Goal: Task Accomplishment & Management: Complete application form

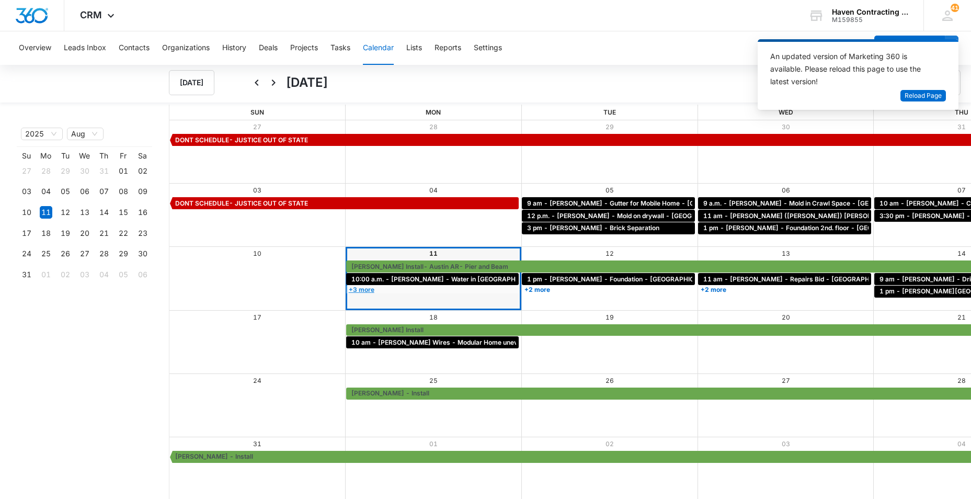
click at [346, 289] on link "+3 more" at bounding box center [432, 289] width 173 height 8
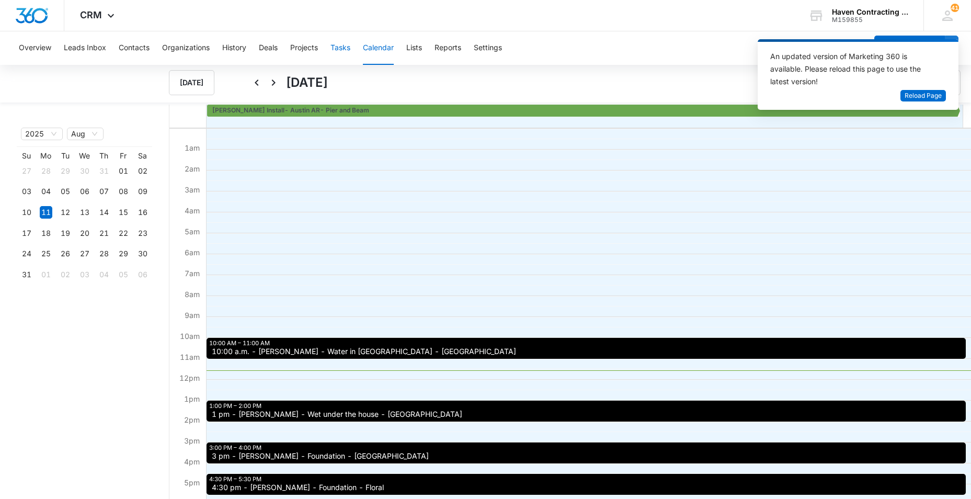
click at [339, 48] on button "Tasks" at bounding box center [340, 47] width 20 height 33
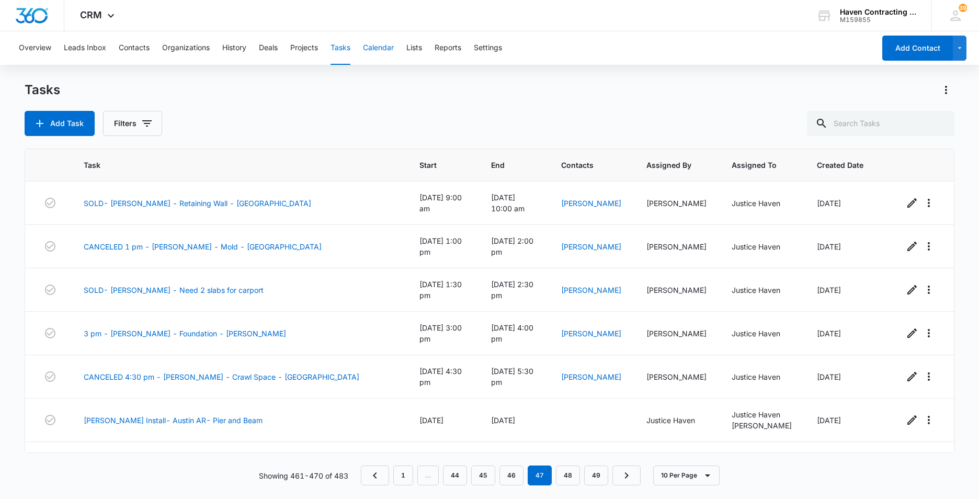
click at [382, 48] on button "Calendar" at bounding box center [378, 47] width 31 height 33
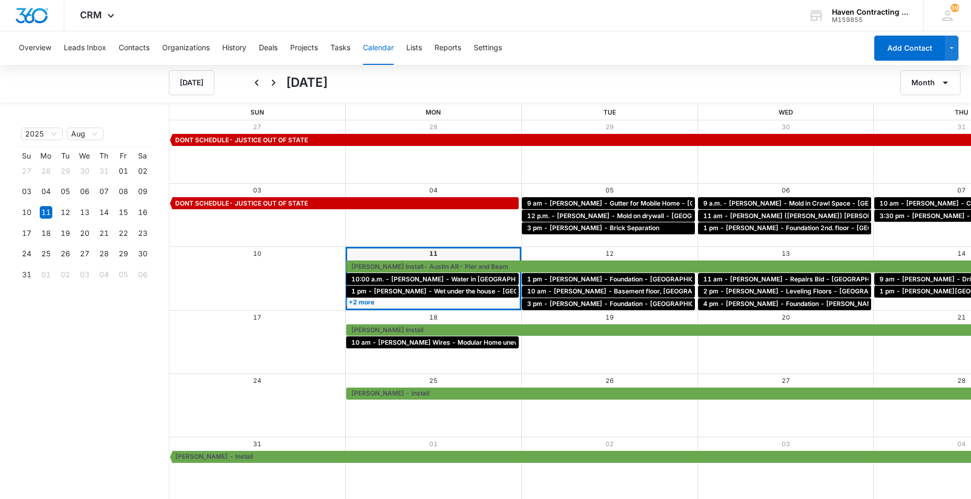
scroll to position [1, 0]
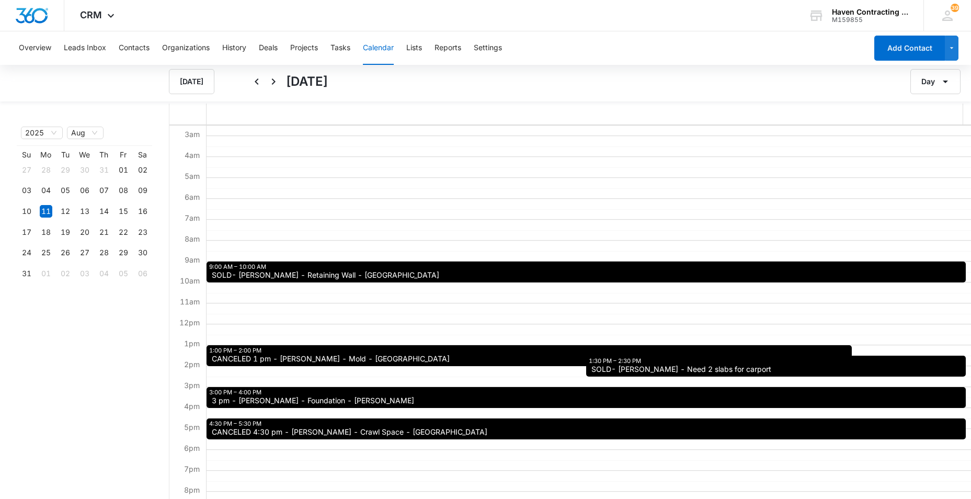
scroll to position [105, 0]
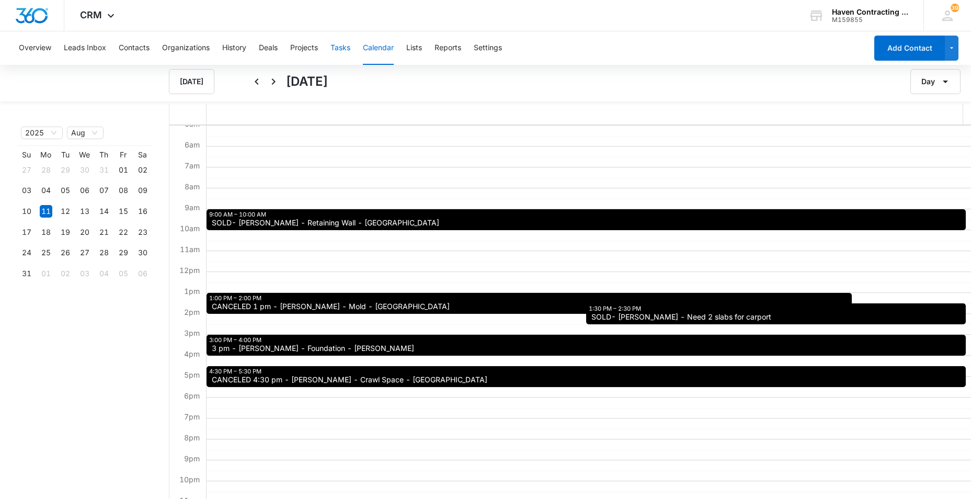
click at [337, 48] on button "Tasks" at bounding box center [340, 47] width 20 height 33
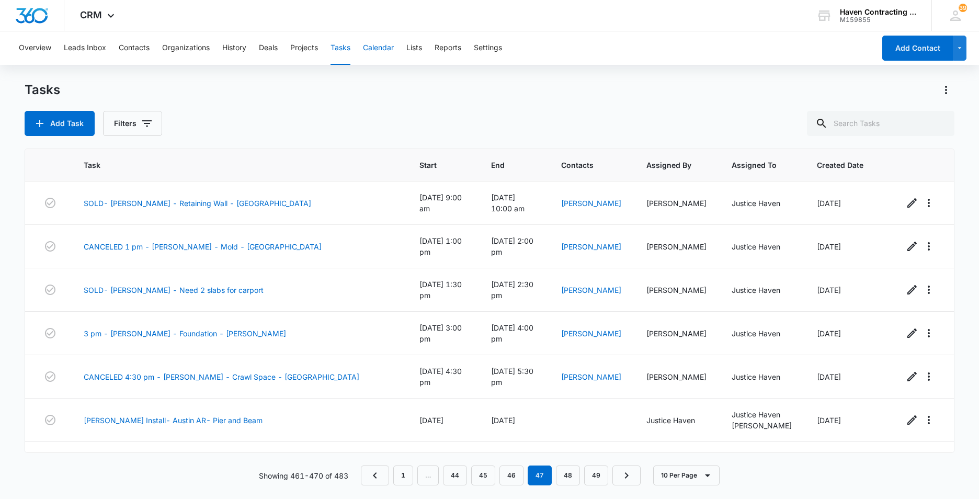
click at [381, 49] on button "Calendar" at bounding box center [378, 47] width 31 height 33
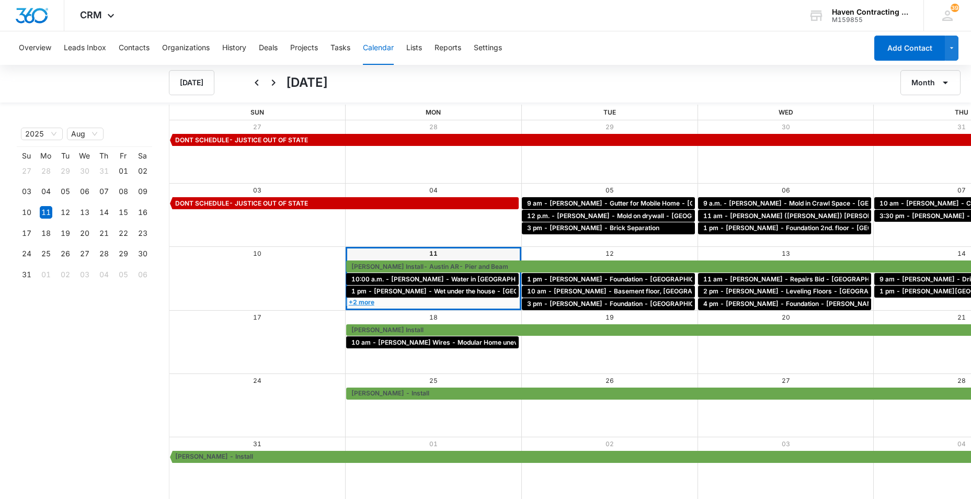
click at [346, 303] on link "+2 more" at bounding box center [432, 302] width 173 height 8
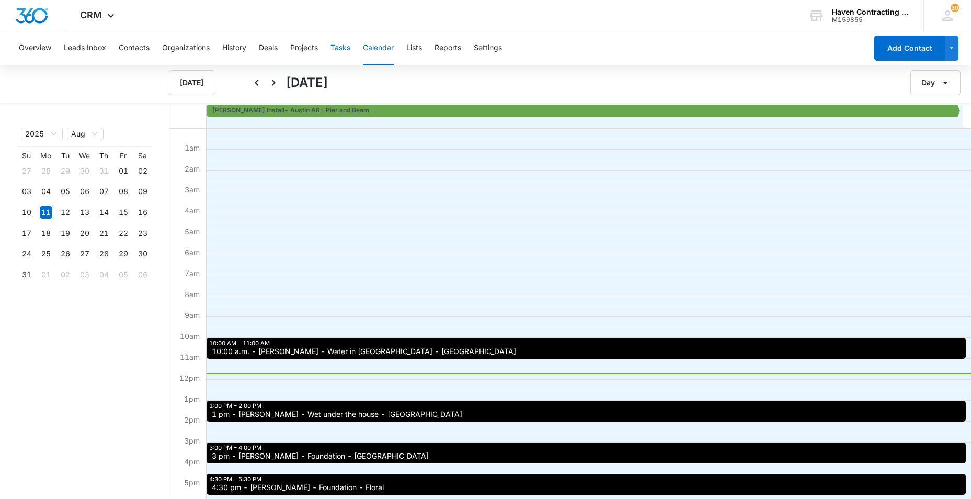
click at [342, 49] on button "Tasks" at bounding box center [340, 47] width 20 height 33
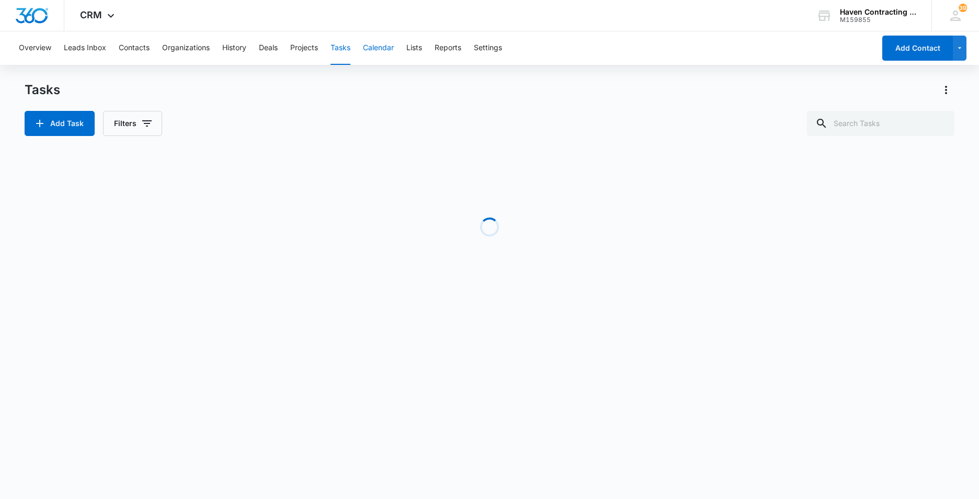
click at [382, 49] on button "Calendar" at bounding box center [378, 47] width 31 height 33
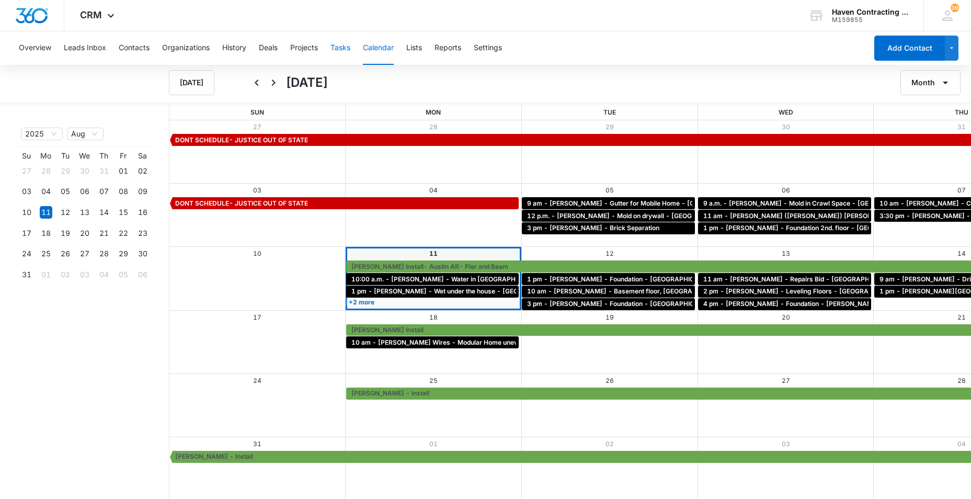
click at [350, 48] on button "Tasks" at bounding box center [340, 47] width 20 height 33
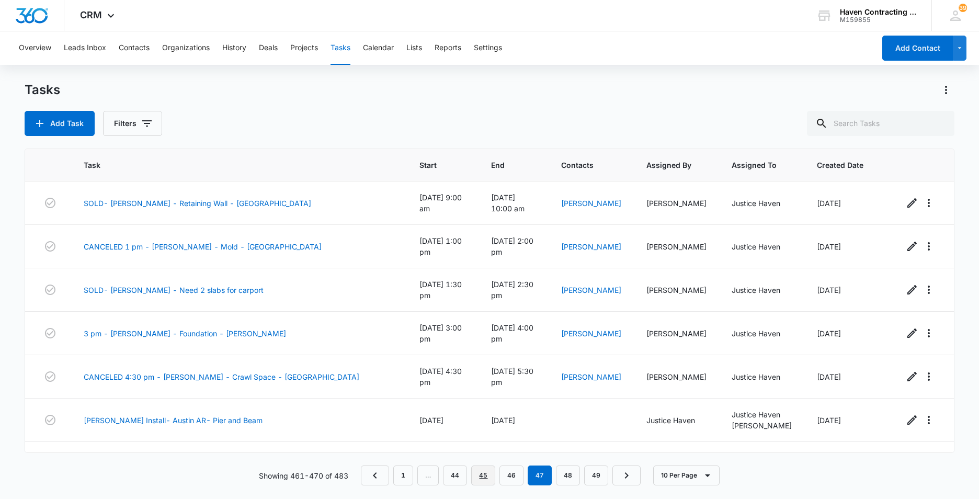
click at [477, 477] on link "45" at bounding box center [483, 475] width 24 height 20
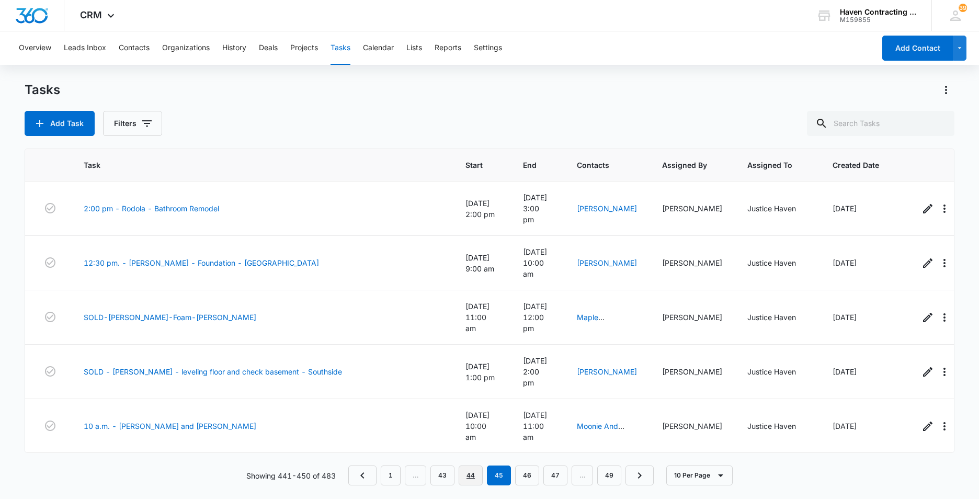
click at [477, 476] on link "44" at bounding box center [470, 475] width 24 height 20
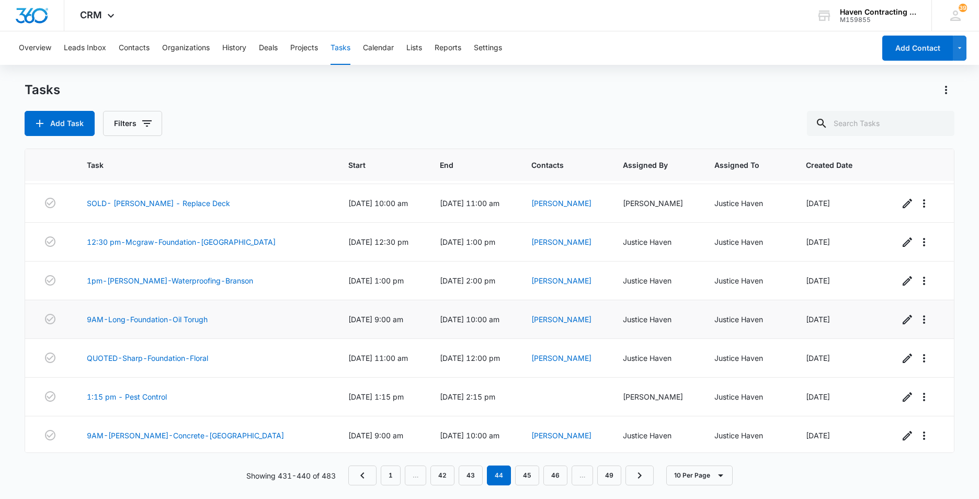
scroll to position [116, 0]
click at [132, 314] on link "9AM-Long-Foundation-Oil Torugh" at bounding box center [147, 317] width 121 height 11
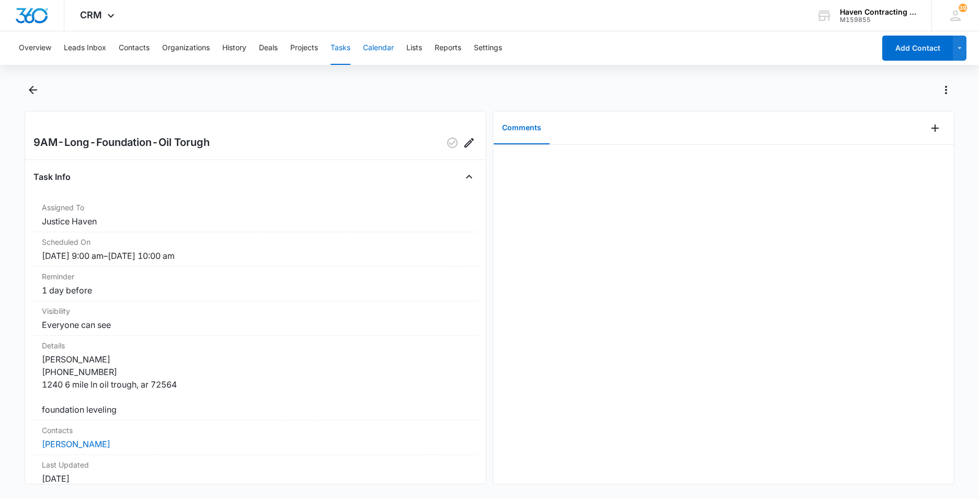
click at [379, 45] on button "Calendar" at bounding box center [378, 47] width 31 height 33
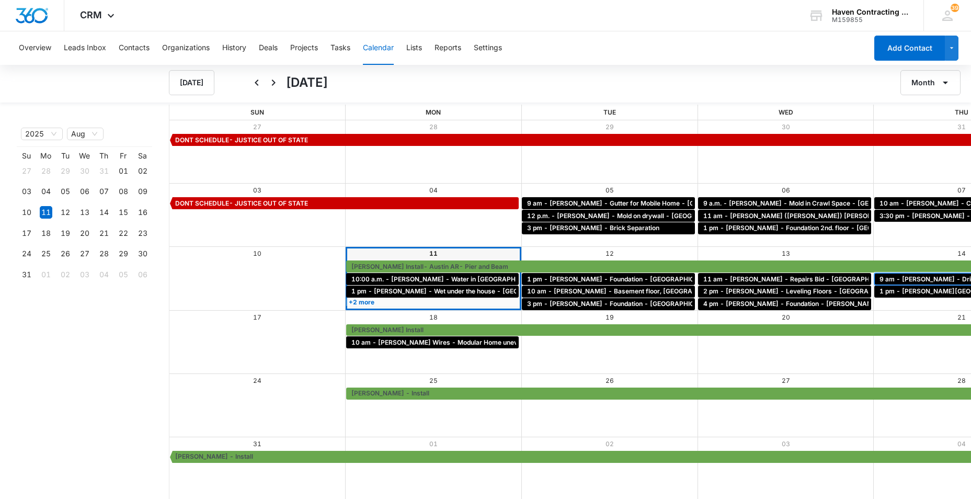
click at [879, 280] on span "9 am - [PERSON_NAME] - Driveway Repair - [GEOGRAPHIC_DATA]" at bounding box center [982, 278] width 207 height 9
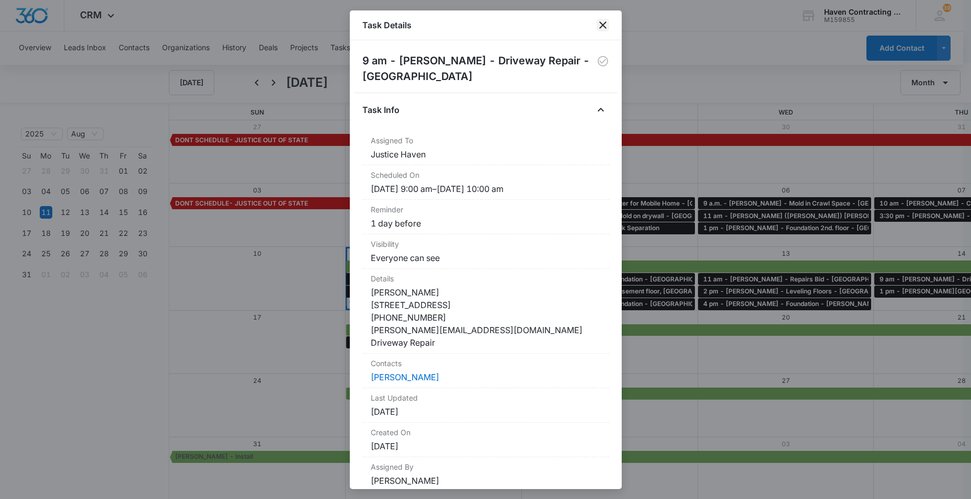
click at [601, 24] on icon "close" at bounding box center [602, 25] width 13 height 13
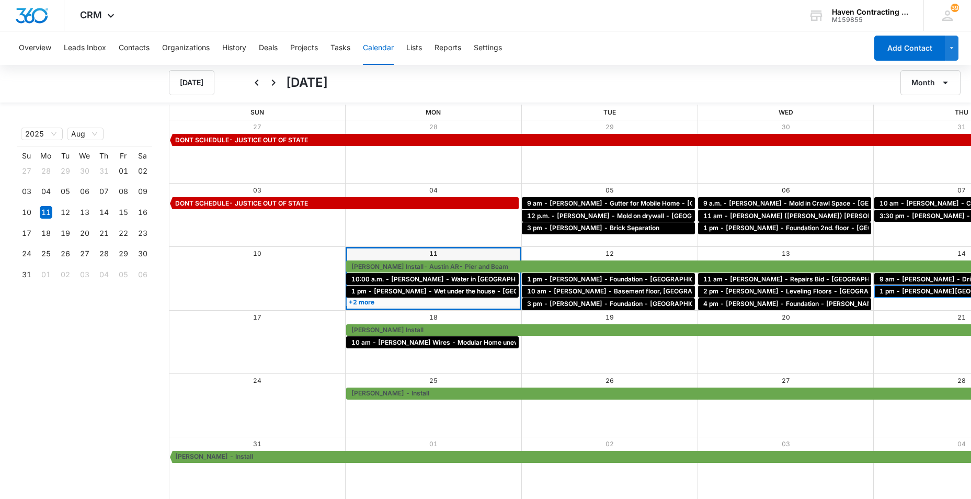
click at [879, 293] on span "1 pm - [PERSON_NAME][GEOGRAPHIC_DATA] - [GEOGRAPHIC_DATA]" at bounding box center [987, 290] width 217 height 9
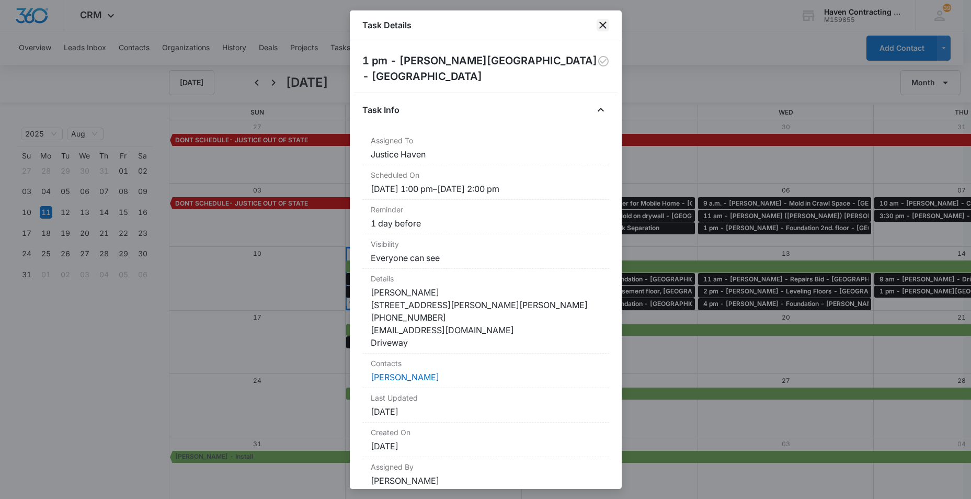
click at [602, 24] on icon "close" at bounding box center [602, 25] width 13 height 13
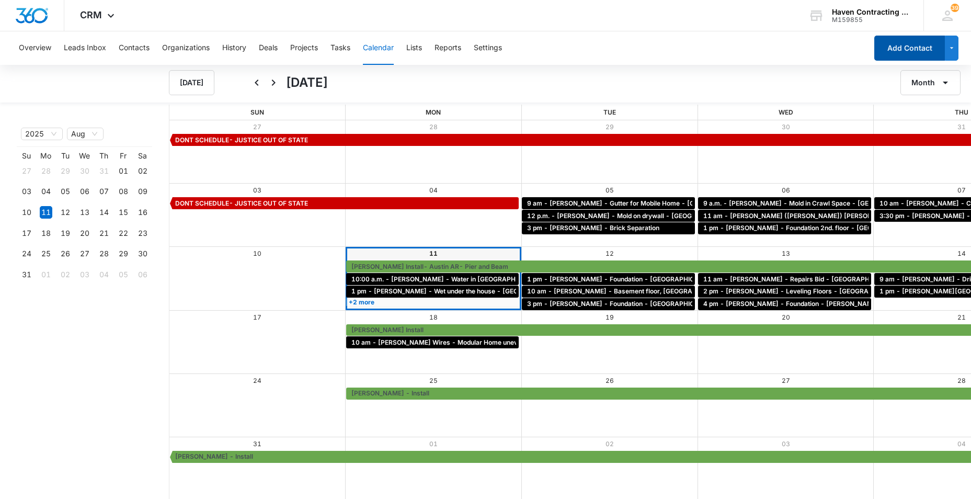
click at [899, 52] on button "Add Contact" at bounding box center [909, 48] width 71 height 25
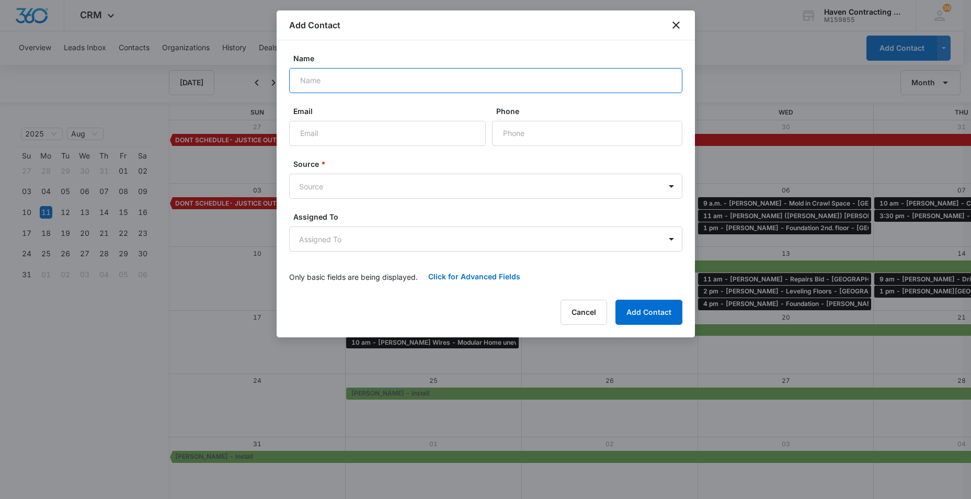
click at [306, 88] on input "Name" at bounding box center [485, 80] width 393 height 25
type input "Sarah Carey"
click at [340, 136] on input "Email" at bounding box center [387, 133] width 197 height 25
type input "cobhye91@gmail.com"
type input "(870) 613-7188"
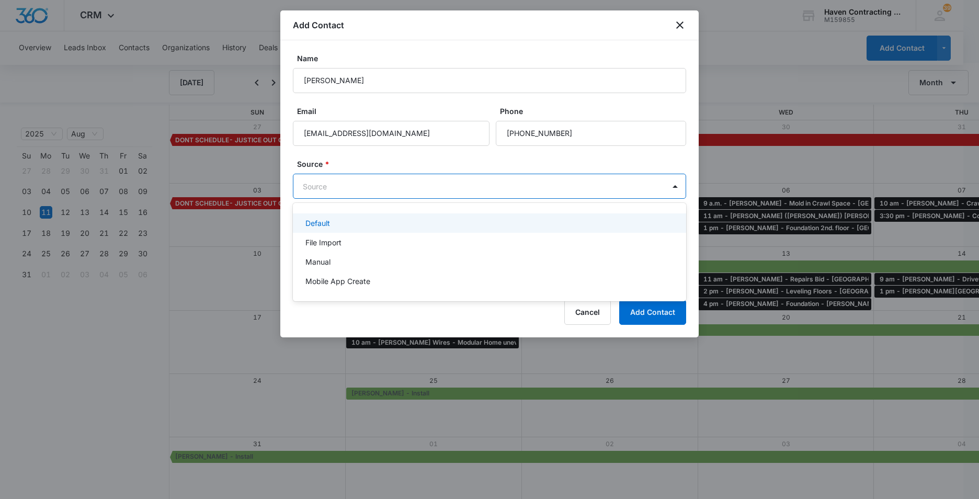
click at [322, 183] on body "CRM Apps Reputation Websites Forms CRM Email Social Ads Intelligence Brand Sett…" at bounding box center [489, 249] width 979 height 499
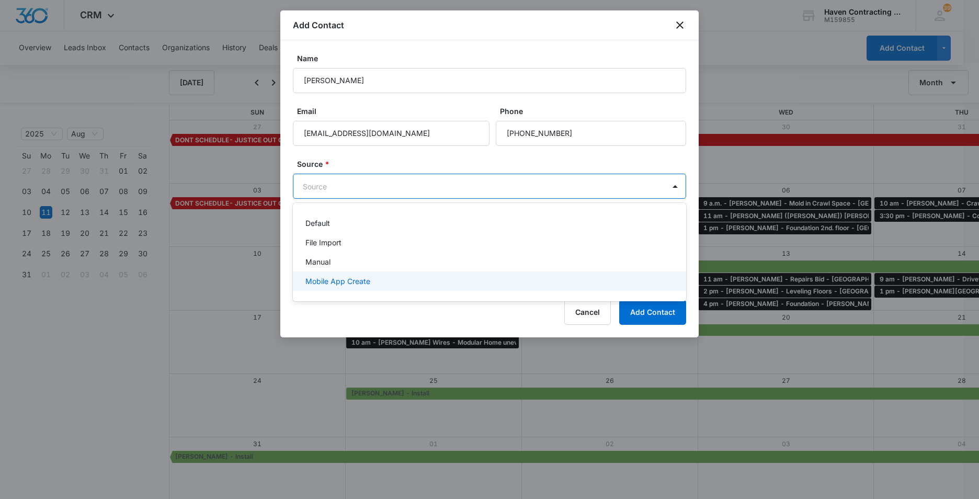
click at [310, 281] on p "Mobile App Create" at bounding box center [337, 280] width 65 height 11
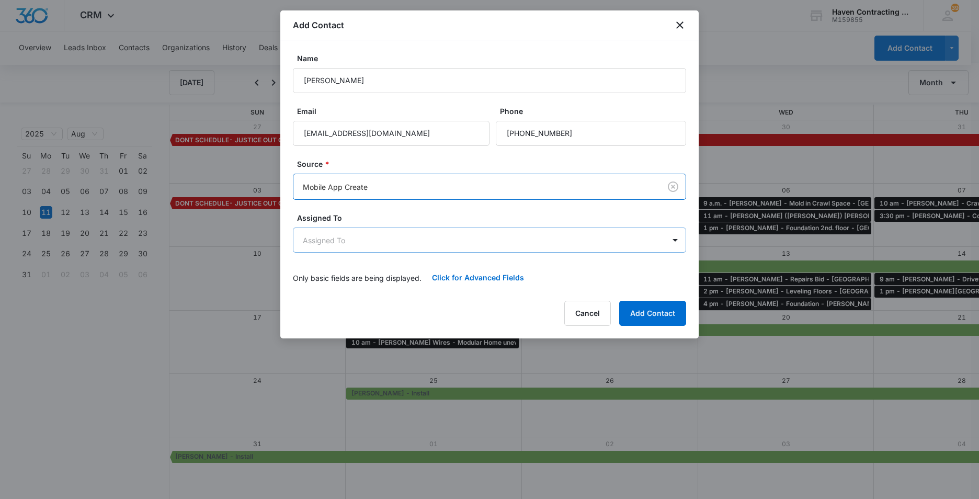
click at [302, 243] on body "CRM Apps Reputation Websites Forms CRM Email Social Ads Intelligence Brand Sett…" at bounding box center [489, 250] width 979 height 500
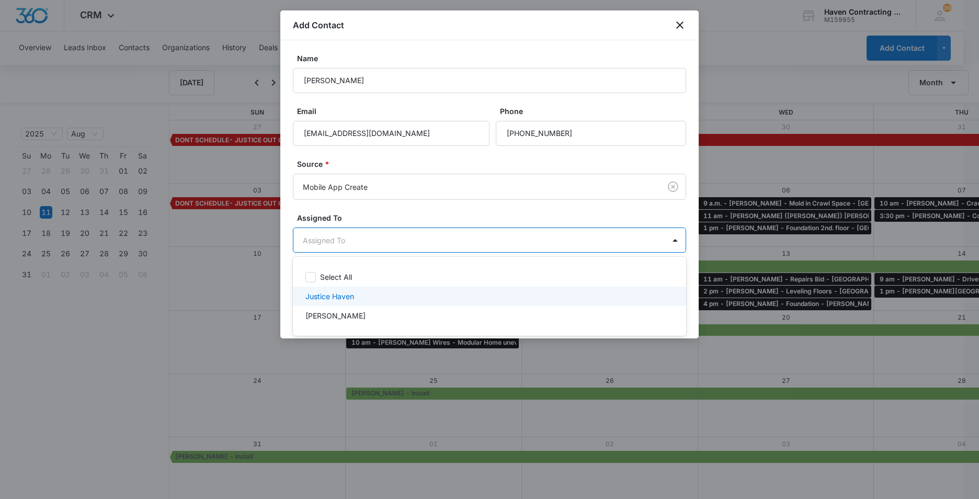
click at [314, 292] on p "Justice Haven" at bounding box center [329, 296] width 49 height 11
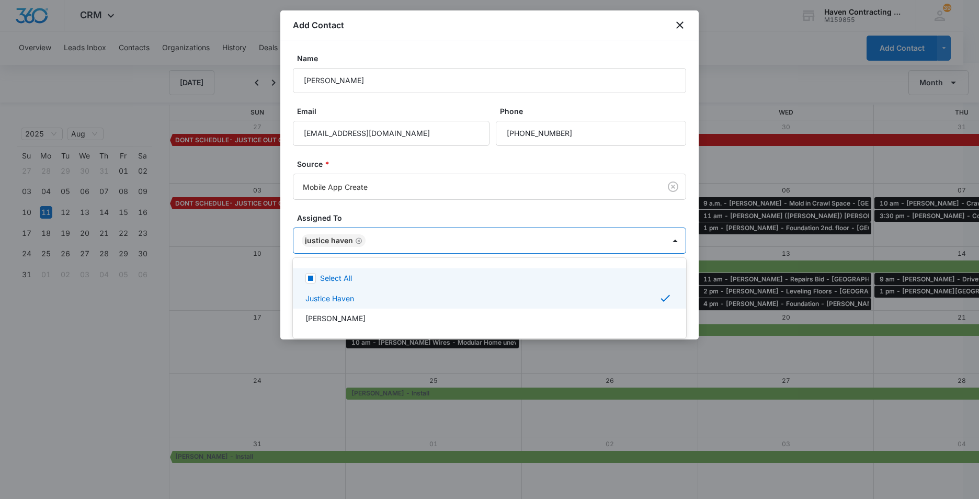
click at [284, 270] on div at bounding box center [489, 249] width 979 height 499
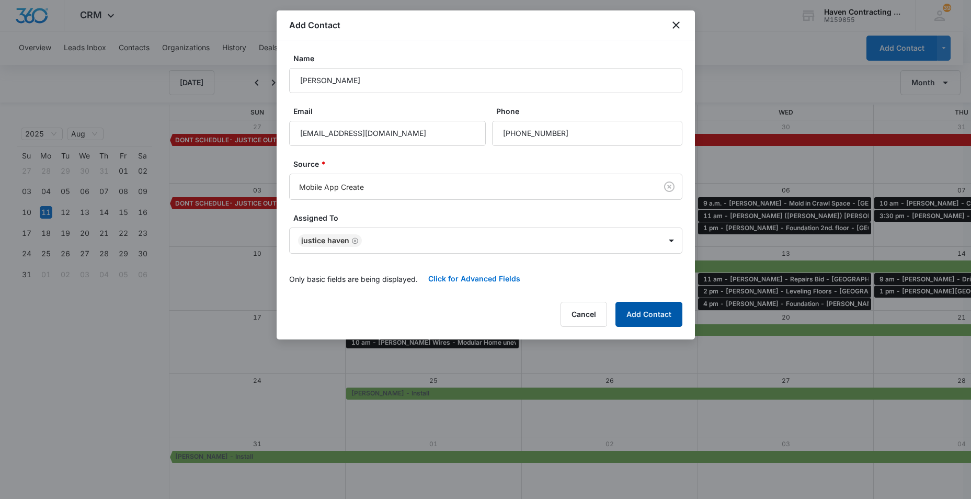
click at [648, 317] on button "Add Contact" at bounding box center [648, 314] width 67 height 25
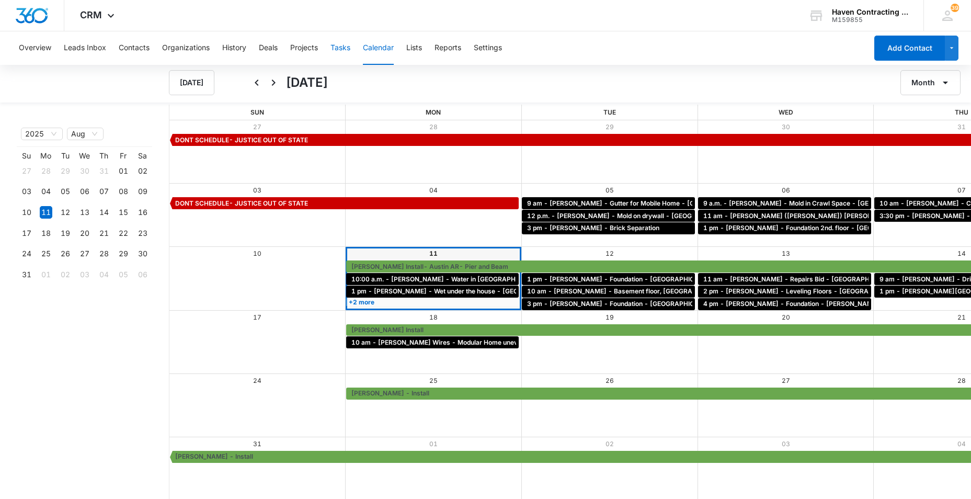
click at [334, 45] on button "Tasks" at bounding box center [340, 47] width 20 height 33
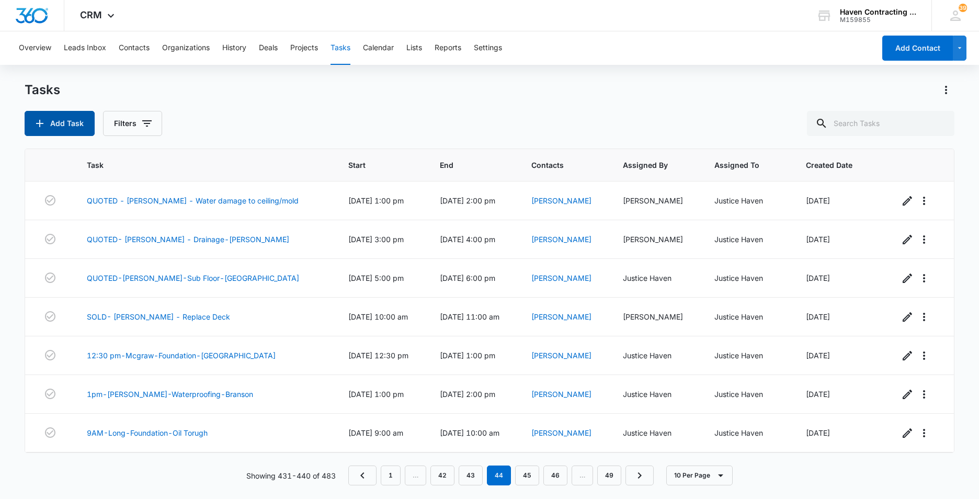
click at [63, 128] on button "Add Task" at bounding box center [60, 123] width 70 height 25
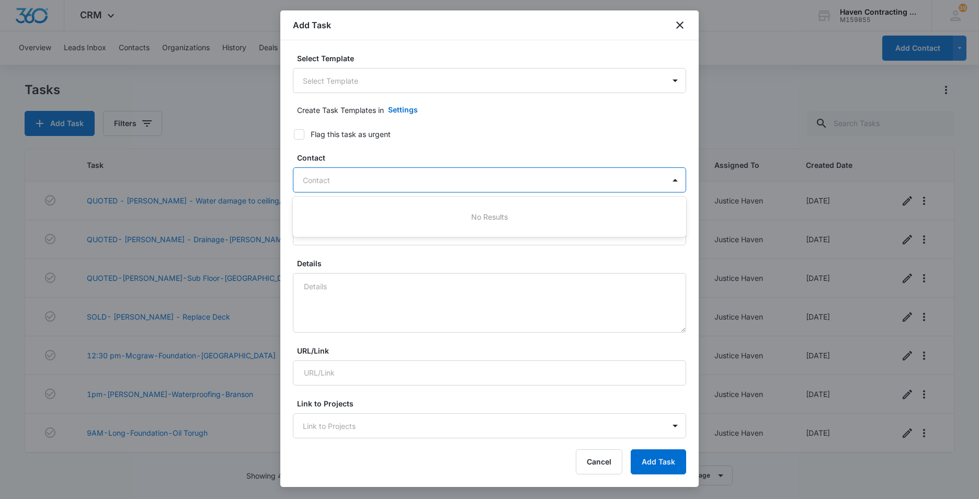
click at [311, 183] on div at bounding box center [483, 180] width 361 height 13
type input "Sarah Carey"
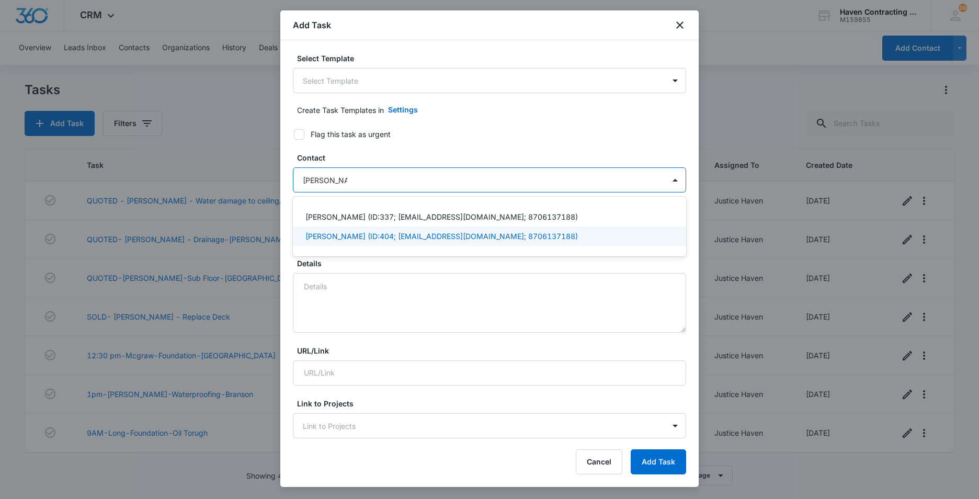
click at [323, 235] on p "Sarah Carey (ID:404; cobhye91@gmail.com; 8706137188)" at bounding box center [441, 236] width 272 height 11
click at [284, 231] on div "Select Template Select Template Create Task Templates in Settings Flag this tas…" at bounding box center [489, 239] width 418 height 398
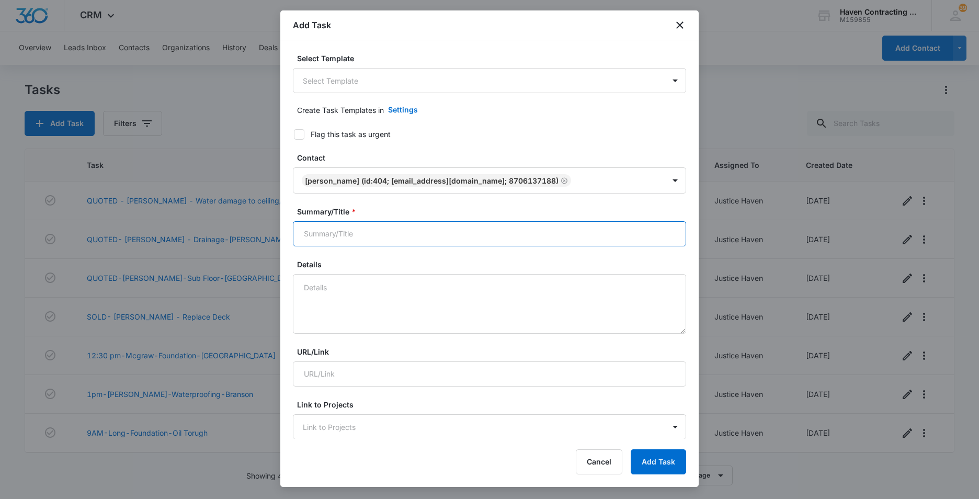
click at [316, 231] on input "Summary/Title *" at bounding box center [489, 233] width 393 height 25
type input "4 pm - Sarah Carey - Crawl Space, Floor Repair - Oil Trough"
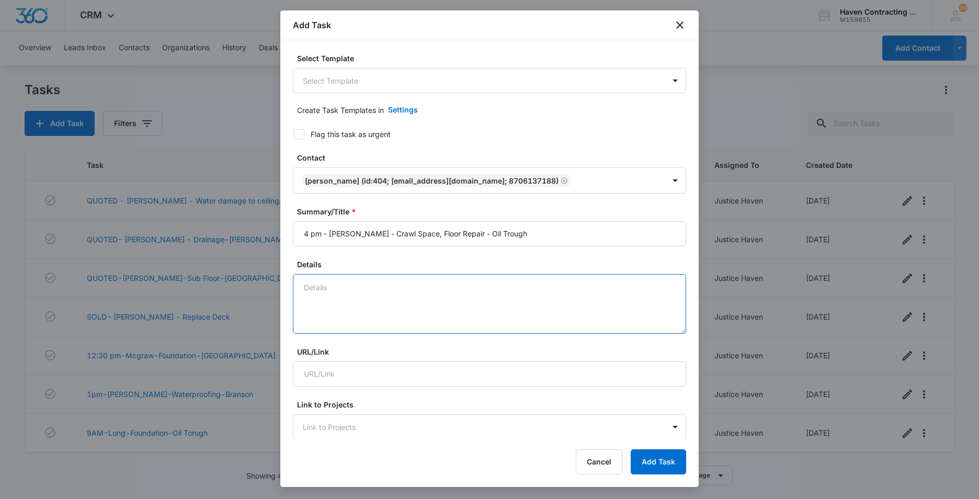
drag, startPoint x: 300, startPoint y: 285, endPoint x: 323, endPoint y: 283, distance: 22.5
click at [301, 284] on textarea "Details" at bounding box center [489, 304] width 393 height 60
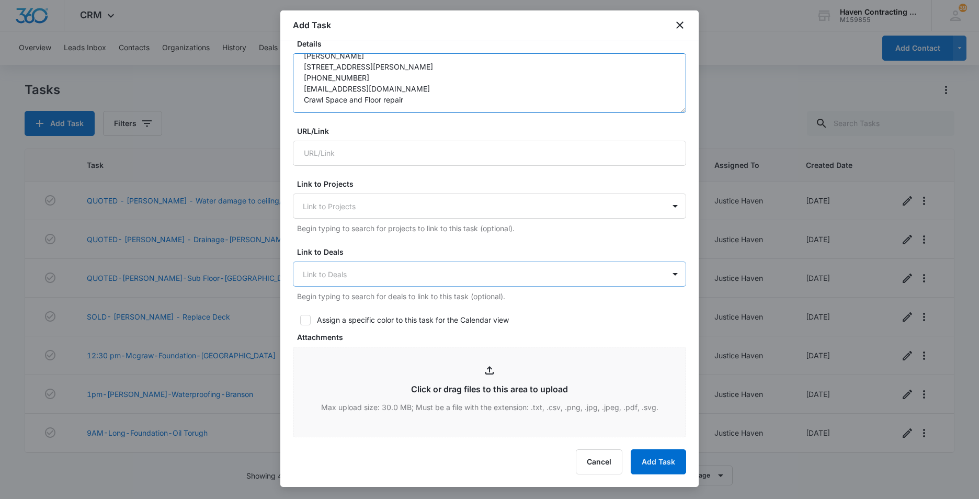
scroll to position [261, 0]
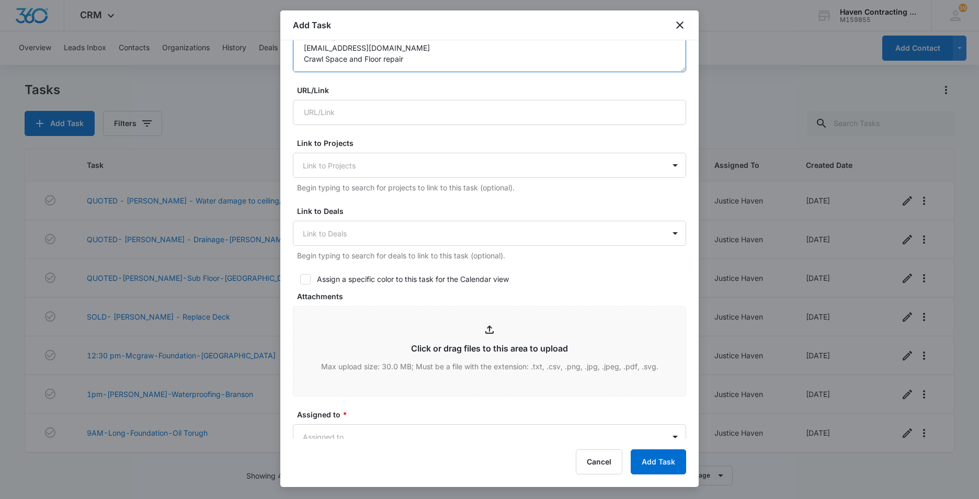
type textarea "Sarah Carey 89 Charles St Oil Trough, AR 72564 870-613-7188 cobhye91@gmail.com …"
click at [307, 278] on icon at bounding box center [305, 279] width 6 height 5
click at [300, 278] on input "Assign a specific color to this task for the Calendar view" at bounding box center [296, 278] width 7 height 7
checkbox input "true"
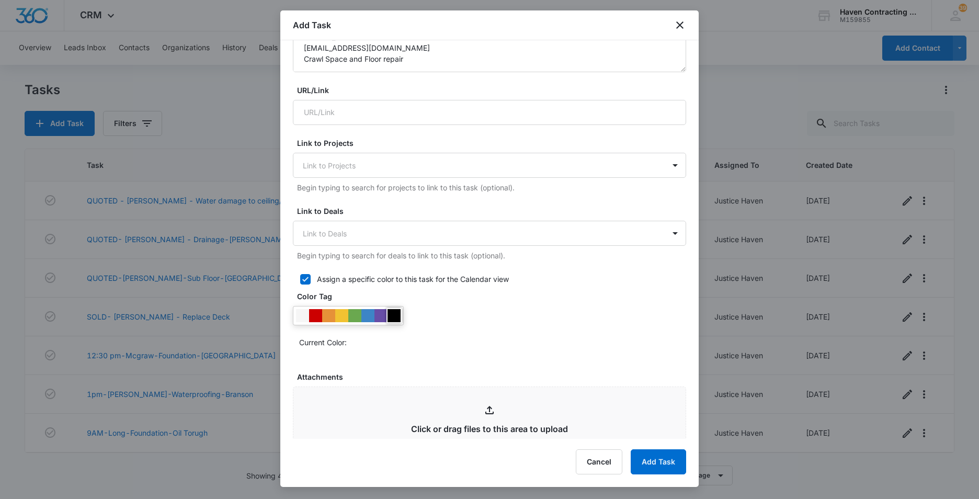
click at [395, 316] on div at bounding box center [393, 315] width 13 height 13
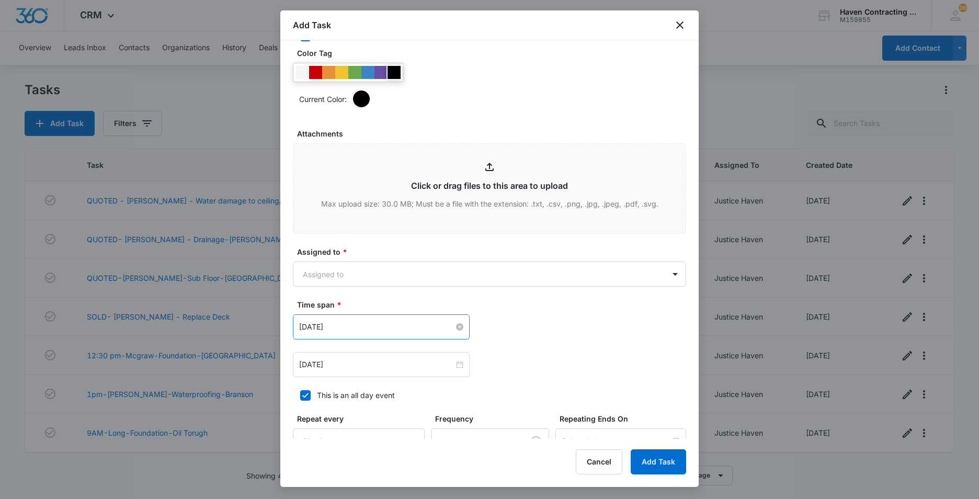
scroll to position [523, 0]
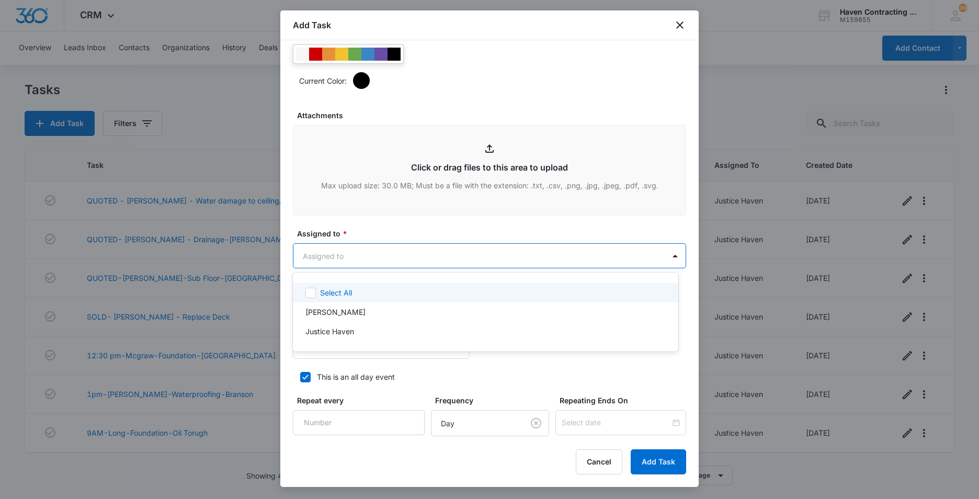
click at [310, 249] on body "CRM Apps Reputation Websites Forms CRM Email Social Ads Intelligence Brand Sett…" at bounding box center [489, 249] width 979 height 499
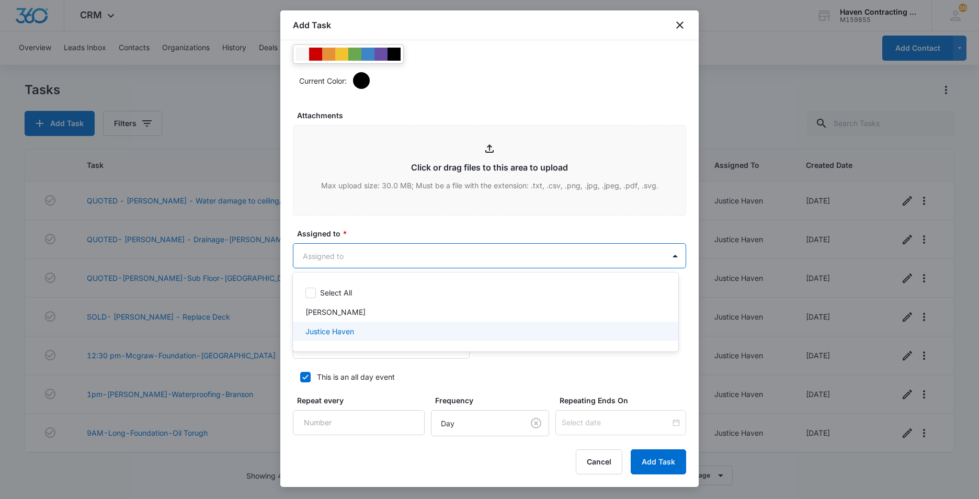
click at [313, 334] on p "Justice Haven" at bounding box center [329, 331] width 49 height 11
click at [287, 369] on div at bounding box center [489, 249] width 979 height 499
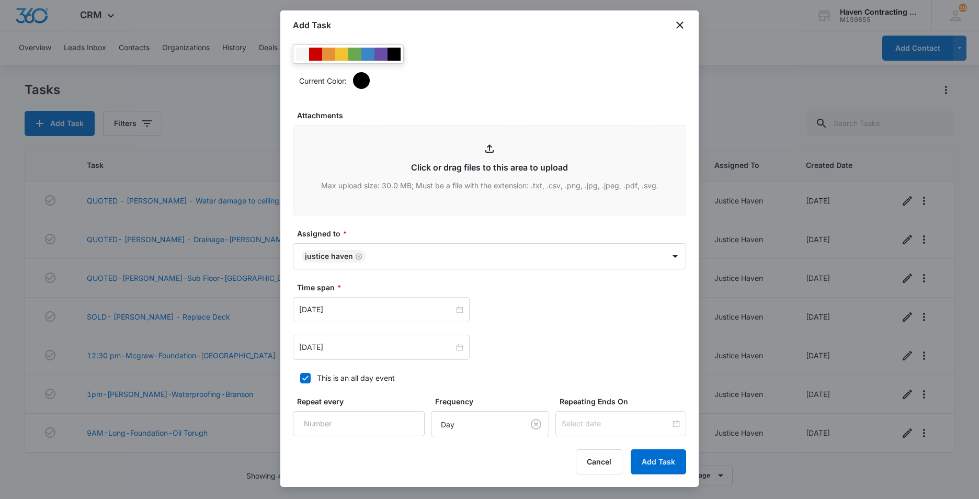
click at [303, 379] on icon at bounding box center [305, 377] width 6 height 5
click at [300, 379] on input "This is an all day event" at bounding box center [296, 377] width 7 height 7
checkbox input "false"
click at [355, 311] on input "Aug 11, 2025" at bounding box center [376, 310] width 155 height 12
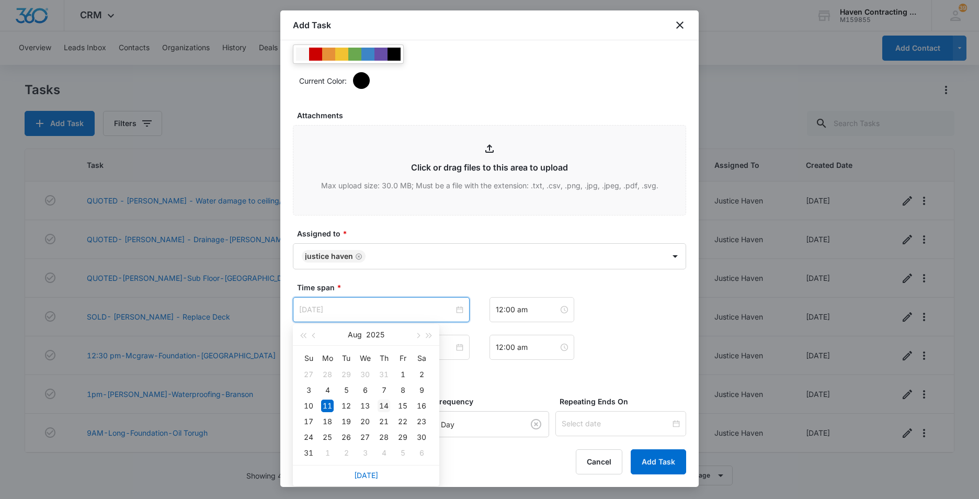
type input "Aug 14, 2025"
click at [382, 408] on div "14" at bounding box center [383, 405] width 13 height 13
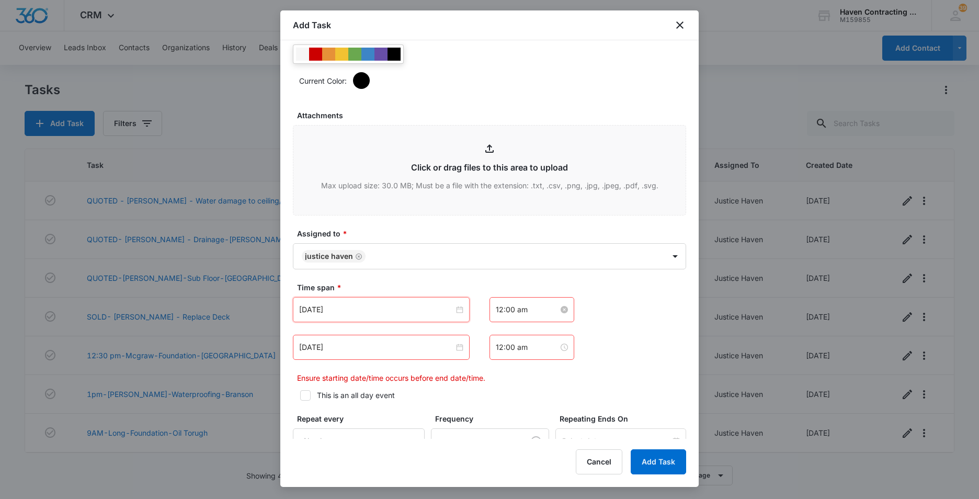
click at [526, 312] on input "12:00 am" at bounding box center [527, 310] width 63 height 12
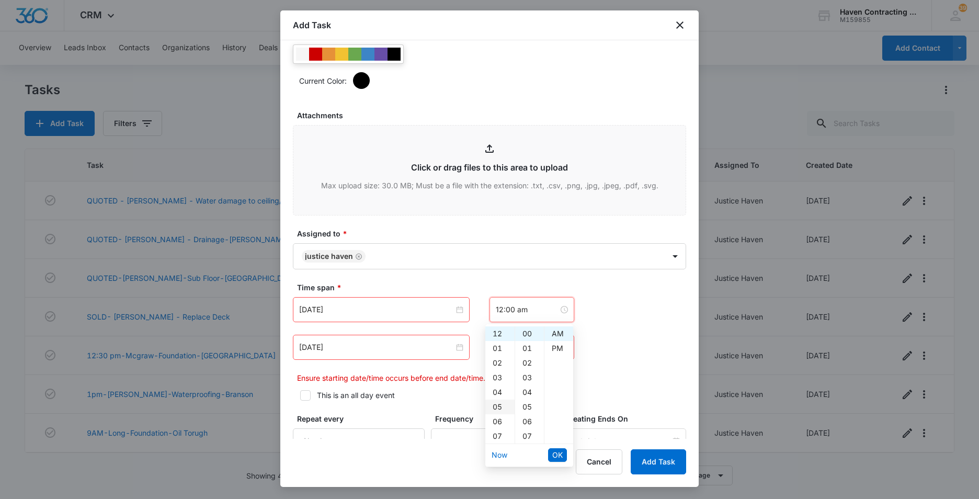
click at [498, 393] on div "04" at bounding box center [499, 392] width 29 height 15
click at [559, 343] on div "PM" at bounding box center [558, 348] width 29 height 15
type input "4:00 pm"
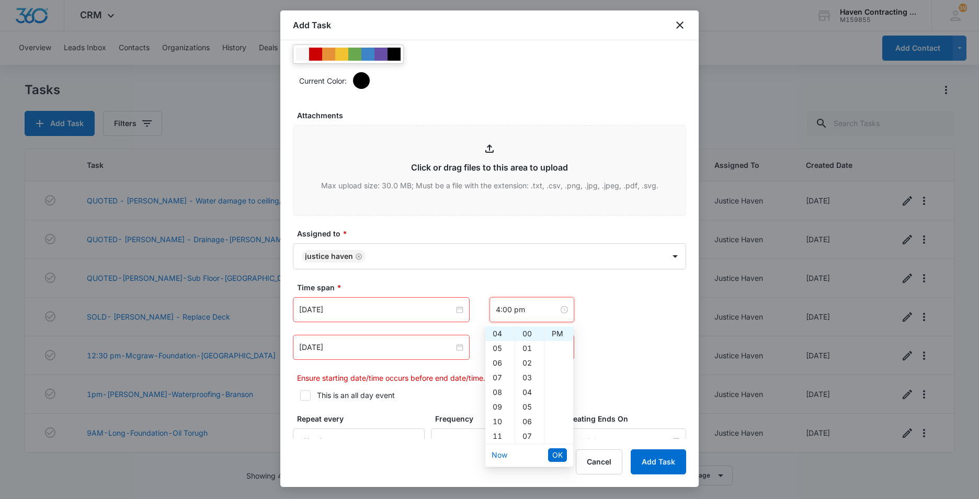
click at [558, 456] on span "OK" at bounding box center [557, 455] width 10 height 12
click at [353, 348] on input "Aug 11, 2025" at bounding box center [376, 347] width 155 height 12
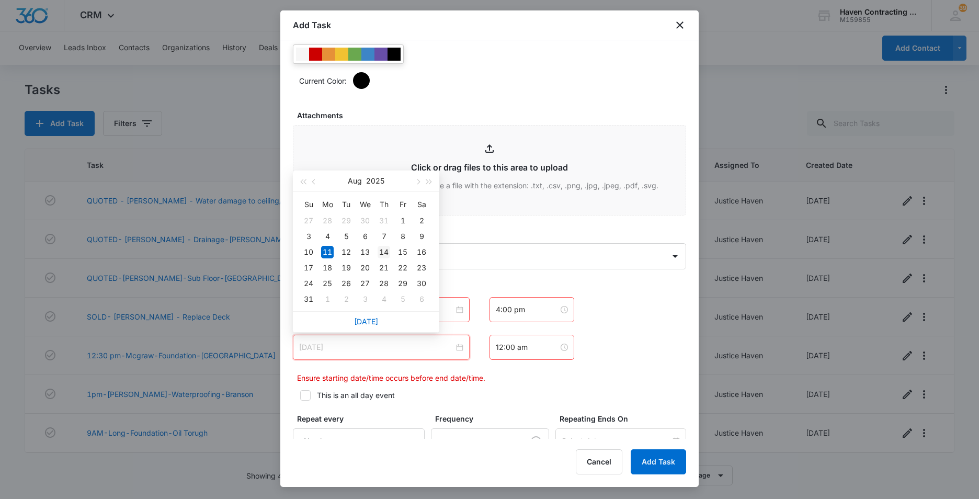
type input "Aug 14, 2025"
click at [386, 249] on div "14" at bounding box center [383, 252] width 13 height 13
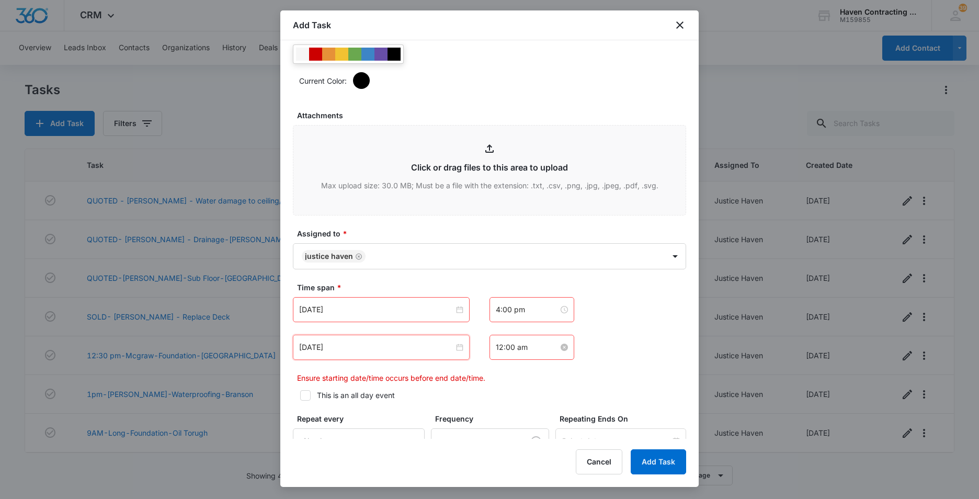
click at [527, 349] on input "12:00 am" at bounding box center [527, 347] width 63 height 12
click at [493, 274] on div "05" at bounding box center [499, 272] width 29 height 15
click at [556, 213] on div "PM" at bounding box center [558, 213] width 29 height 15
type input "5:00 pm"
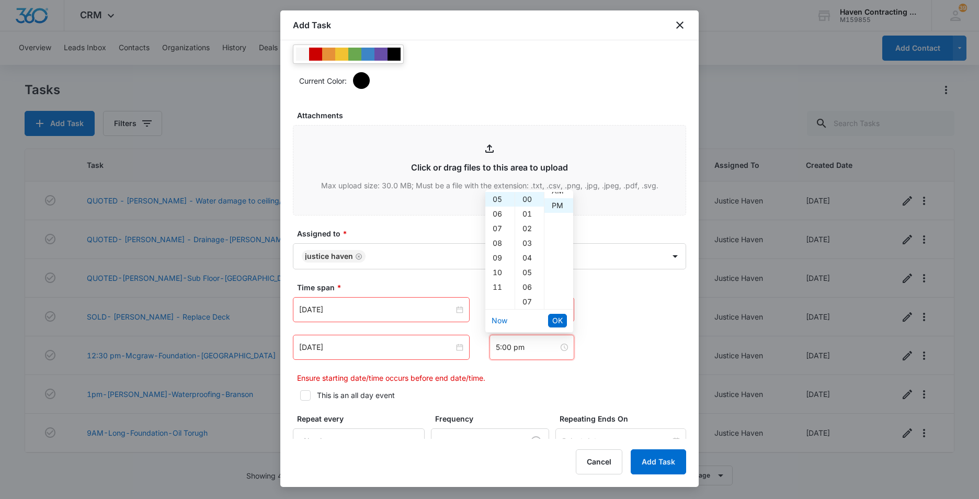
scroll to position [15, 0]
click at [559, 320] on span "OK" at bounding box center [557, 321] width 10 height 12
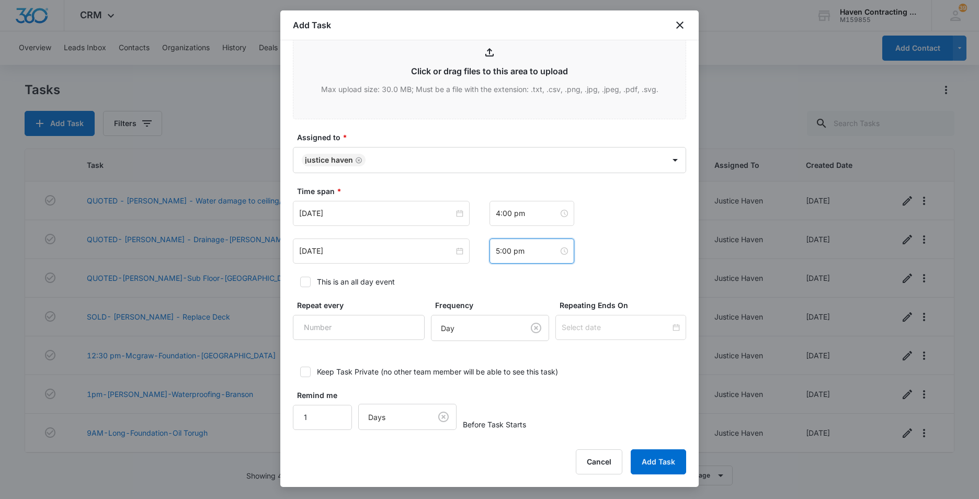
scroll to position [623, 0]
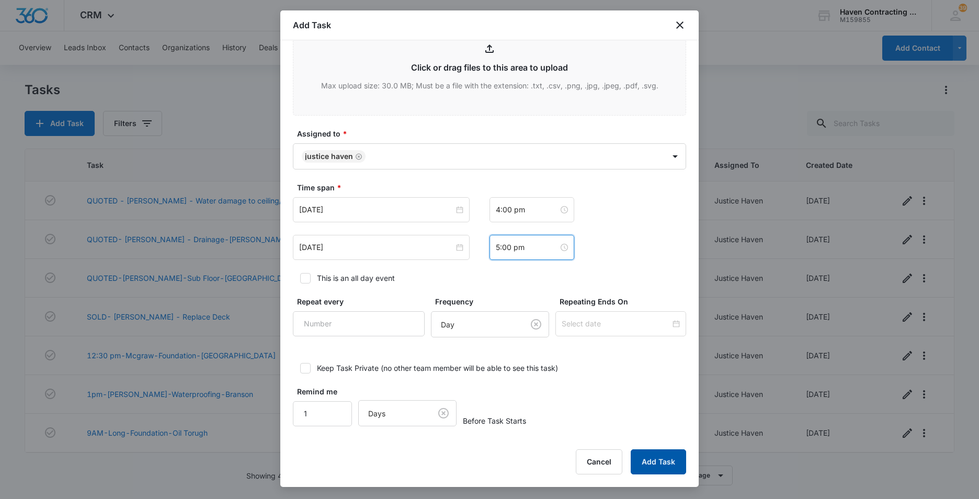
click at [654, 458] on button "Add Task" at bounding box center [657, 461] width 55 height 25
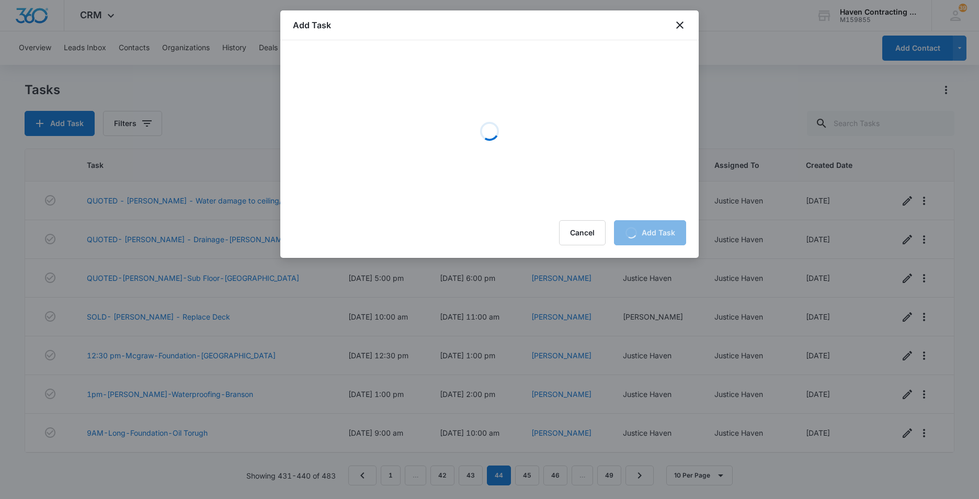
scroll to position [0, 0]
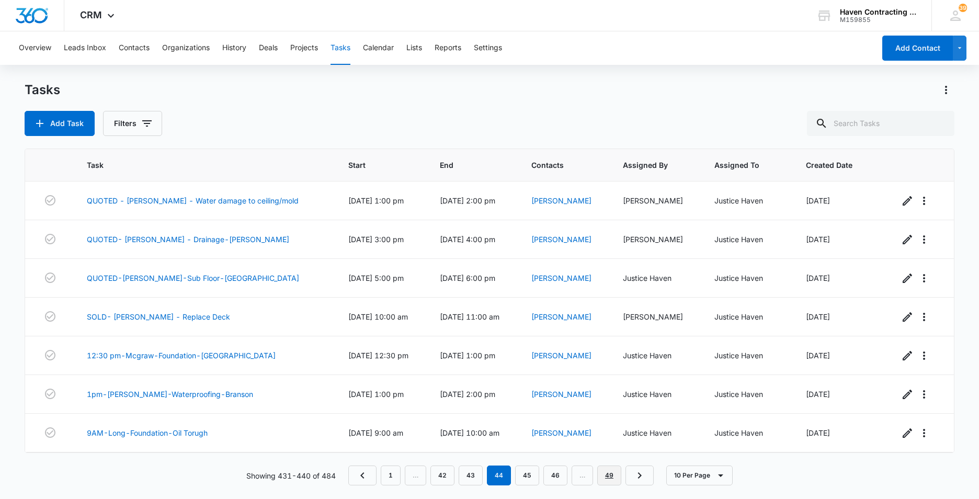
click at [614, 478] on link "49" at bounding box center [609, 475] width 24 height 20
